Goal: Transaction & Acquisition: Book appointment/travel/reservation

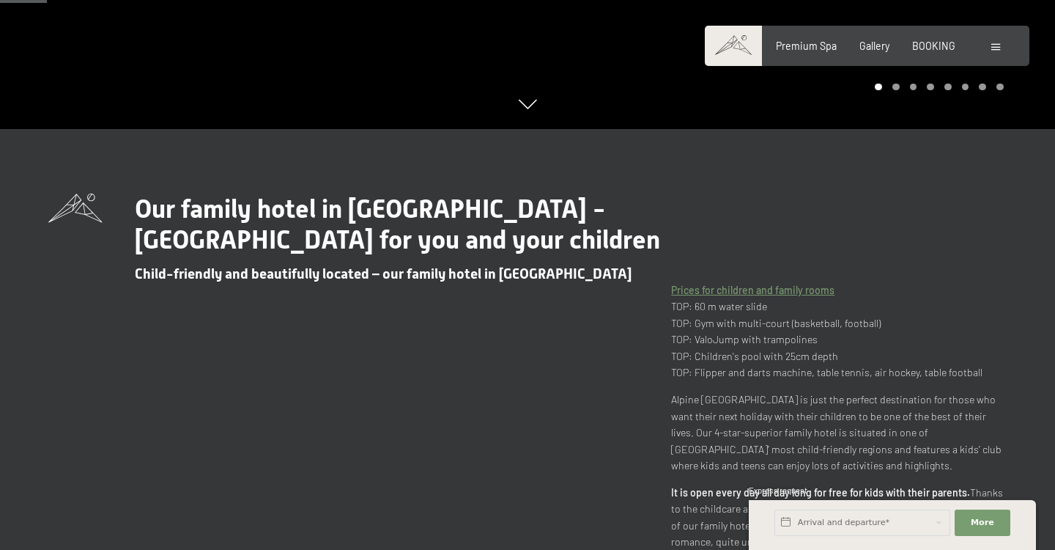
click at [933, 53] on div "Booking Enquiries Premium Spa Gallery BOOKING DE IT EN Vouchers Gallery Enquiri…" at bounding box center [867, 46] width 273 height 15
click at [923, 47] on span "BOOKING" at bounding box center [933, 43] width 43 height 12
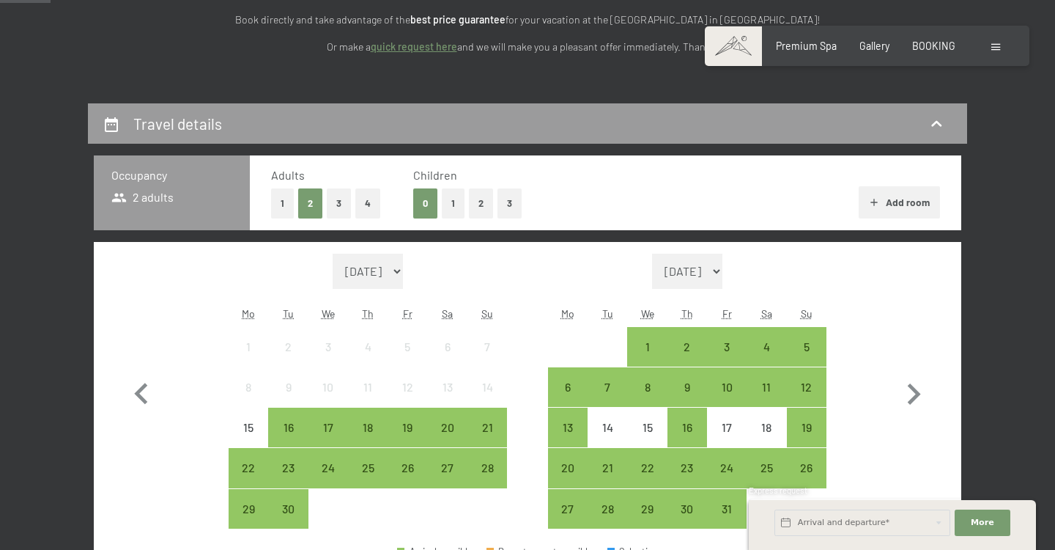
scroll to position [238, 0]
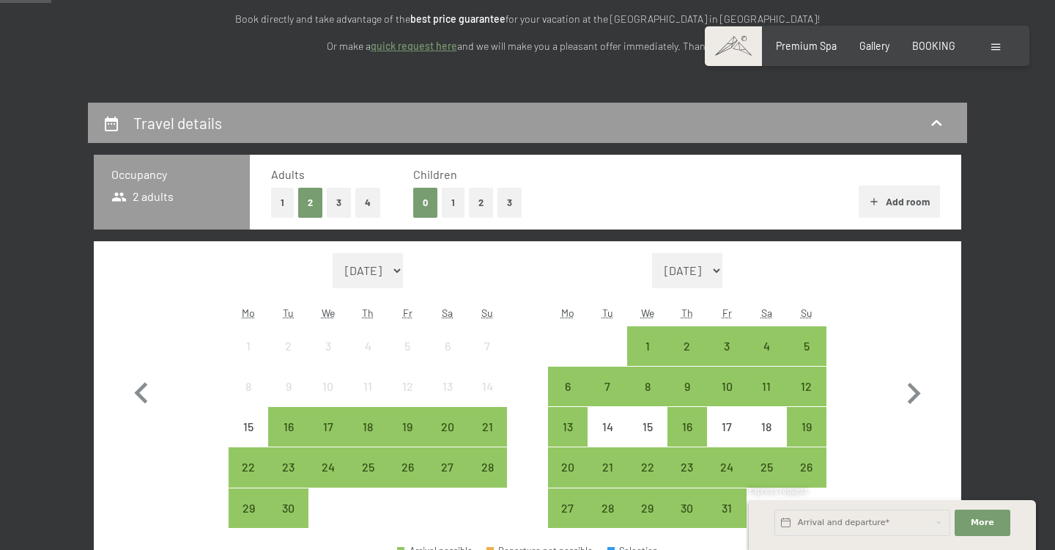
click at [449, 207] on button "1" at bounding box center [453, 203] width 23 height 30
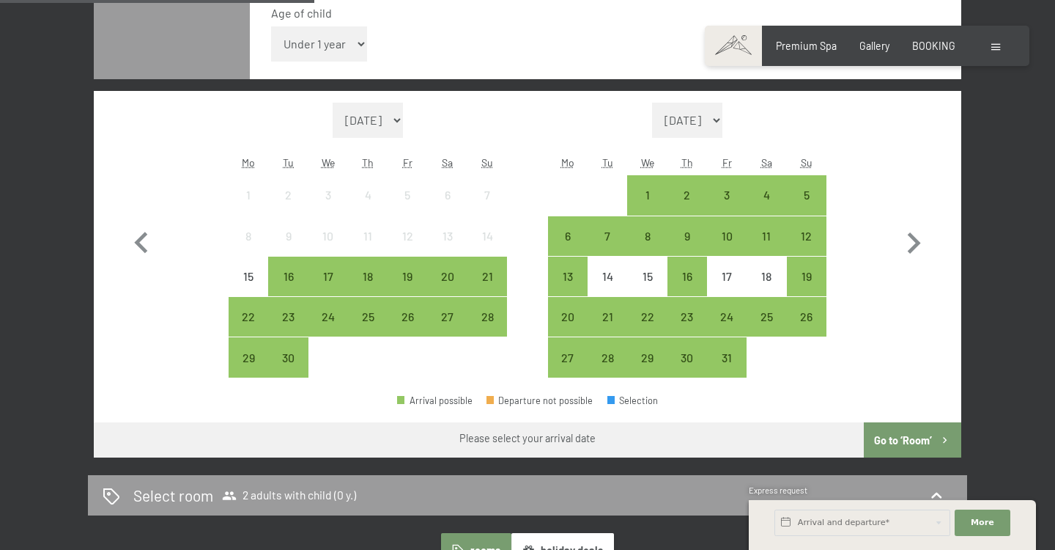
scroll to position [463, 0]
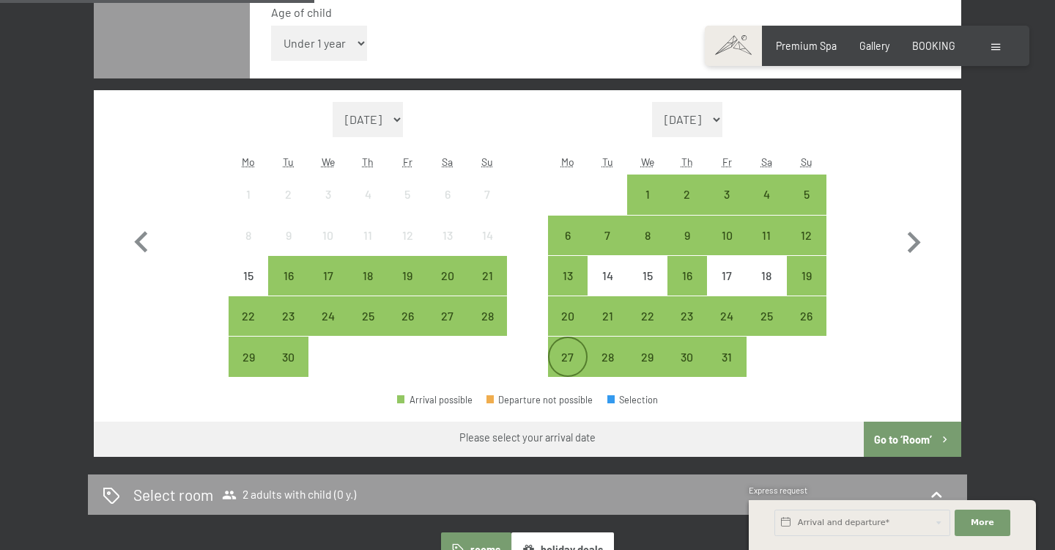
click at [573, 367] on div "27" at bounding box center [568, 369] width 37 height 37
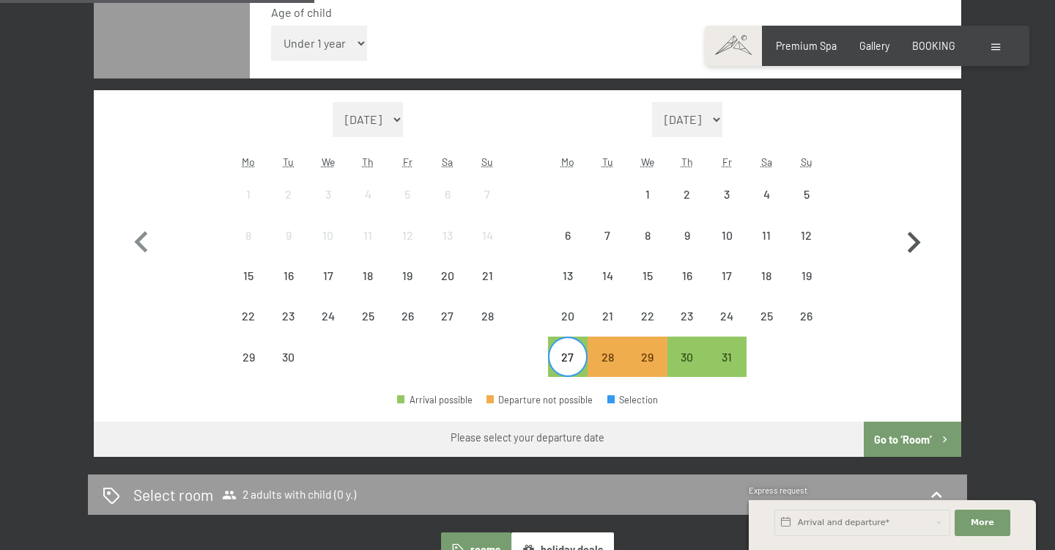
click at [920, 244] on icon "button" at bounding box center [914, 242] width 43 height 43
select select "[DATE]"
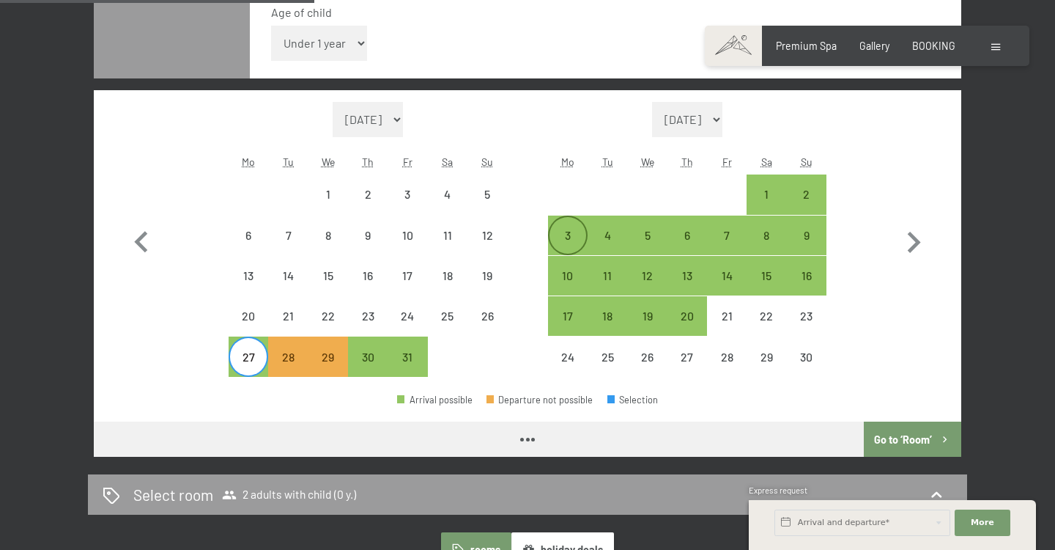
select select "[DATE]"
click at [800, 194] on div "2" at bounding box center [806, 206] width 37 height 37
select select "[DATE]"
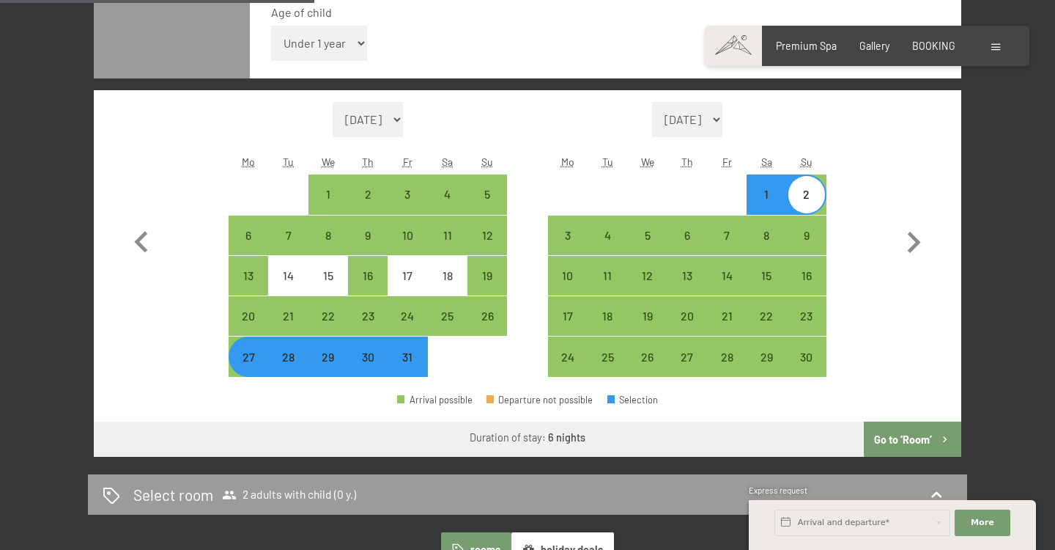
click at [917, 436] on button "Go to ‘Room’" at bounding box center [912, 438] width 97 height 35
select select "[DATE]"
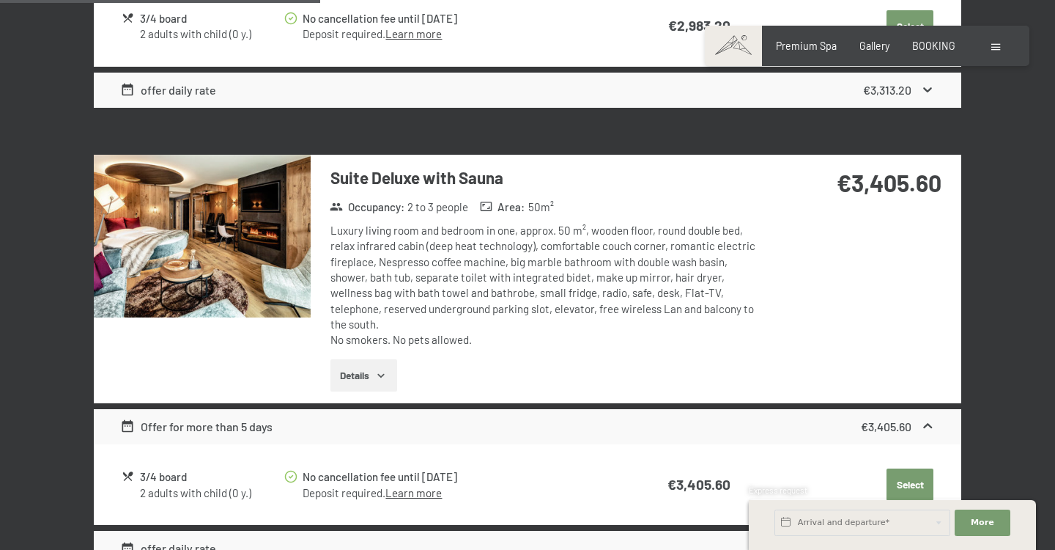
scroll to position [1248, 0]
